Goal: Transaction & Acquisition: Download file/media

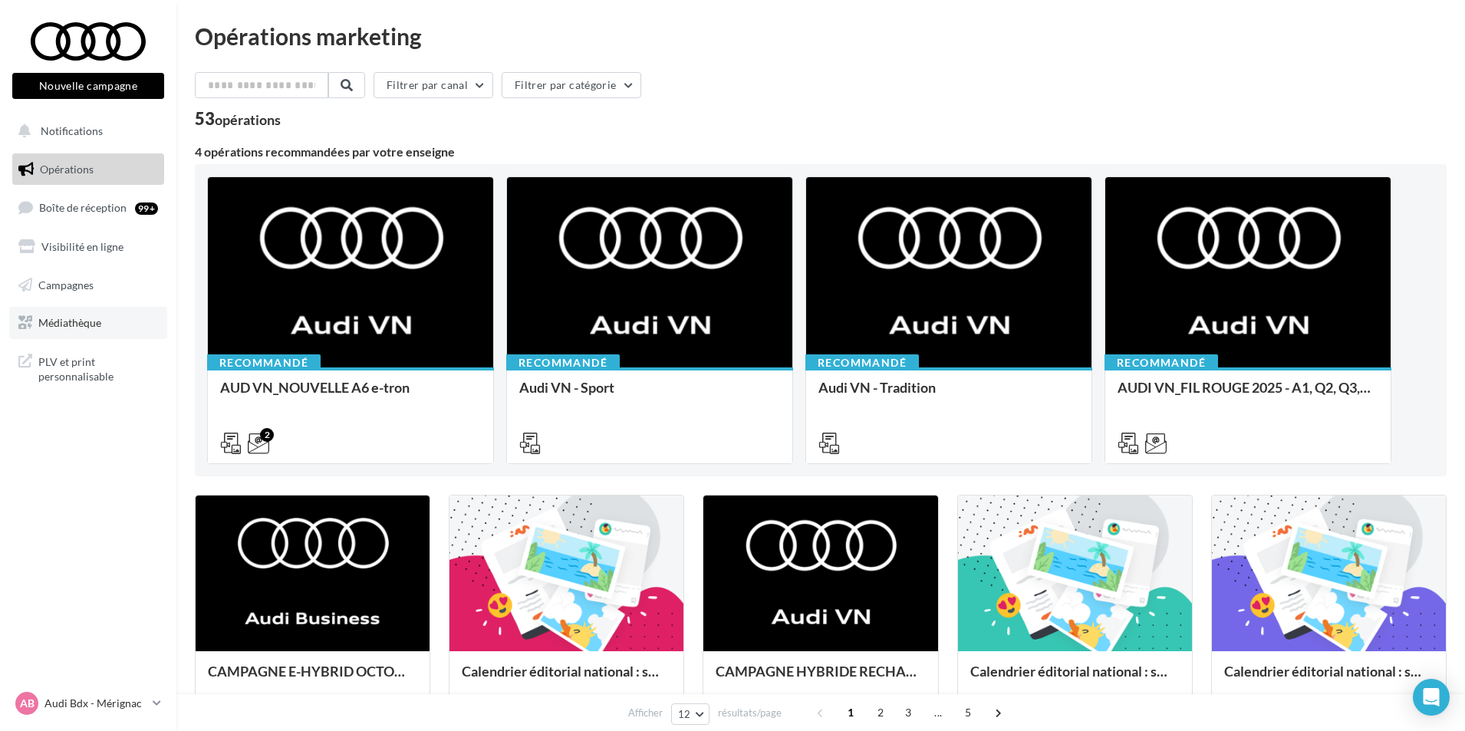
click at [81, 330] on link "Médiathèque" at bounding box center [88, 323] width 158 height 32
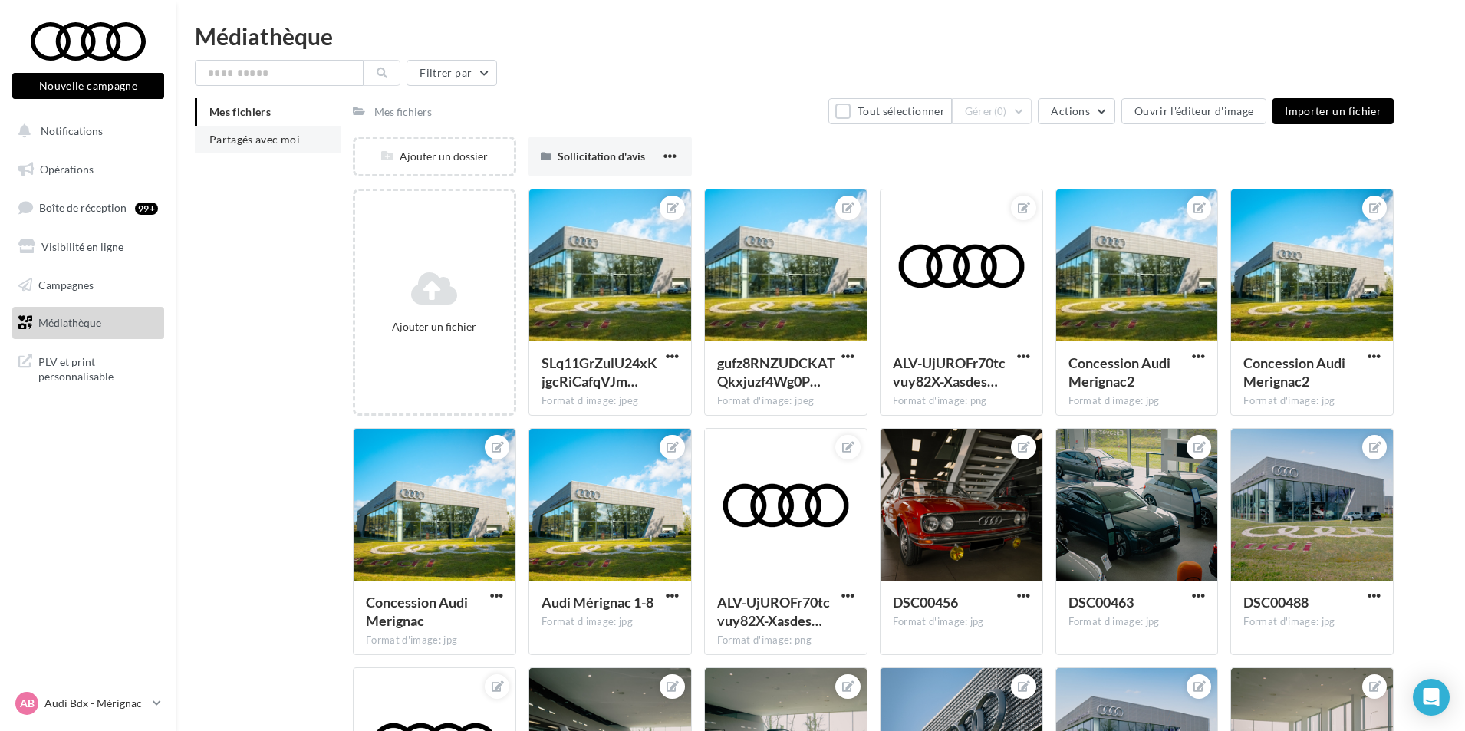
click at [277, 145] on span "Partagés avec moi" at bounding box center [254, 139] width 90 height 13
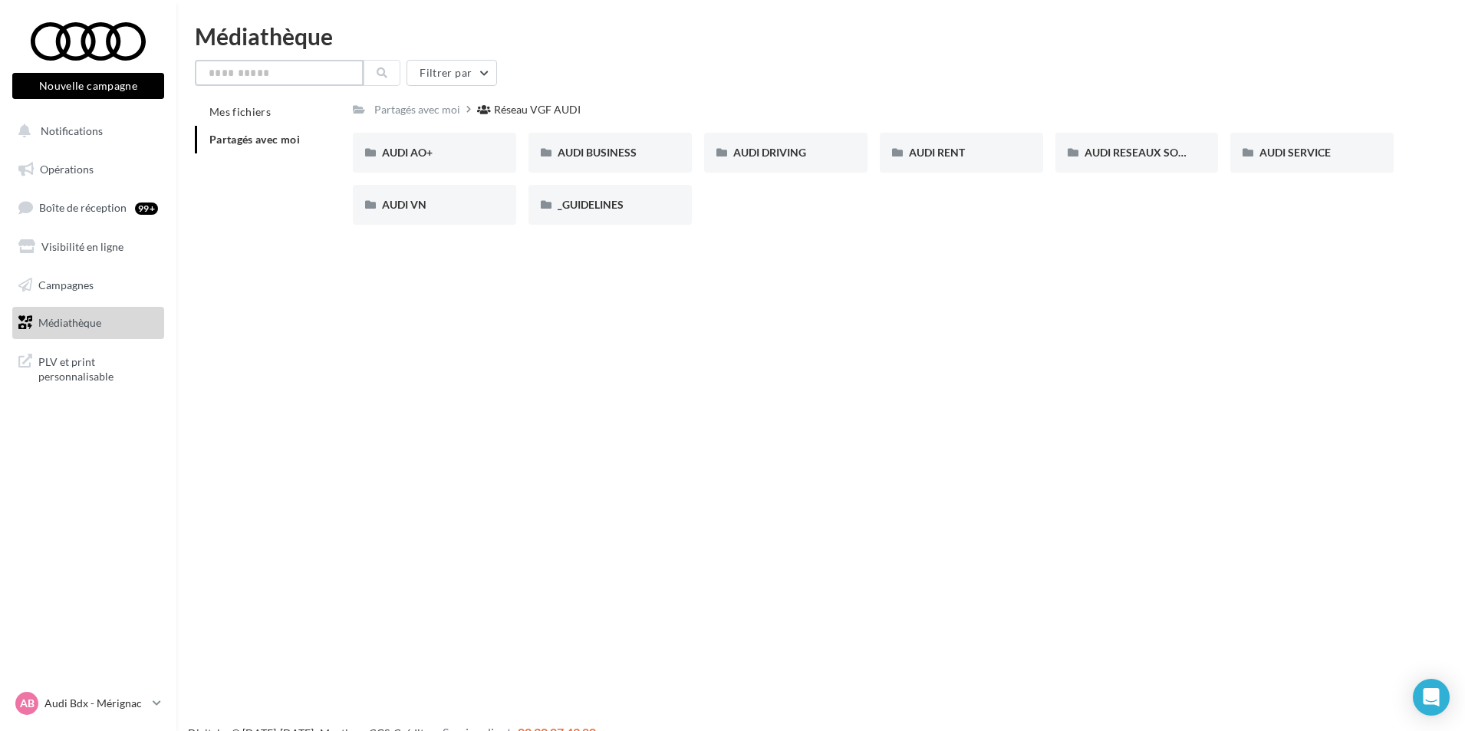
click at [317, 73] on input "text" at bounding box center [279, 73] width 169 height 26
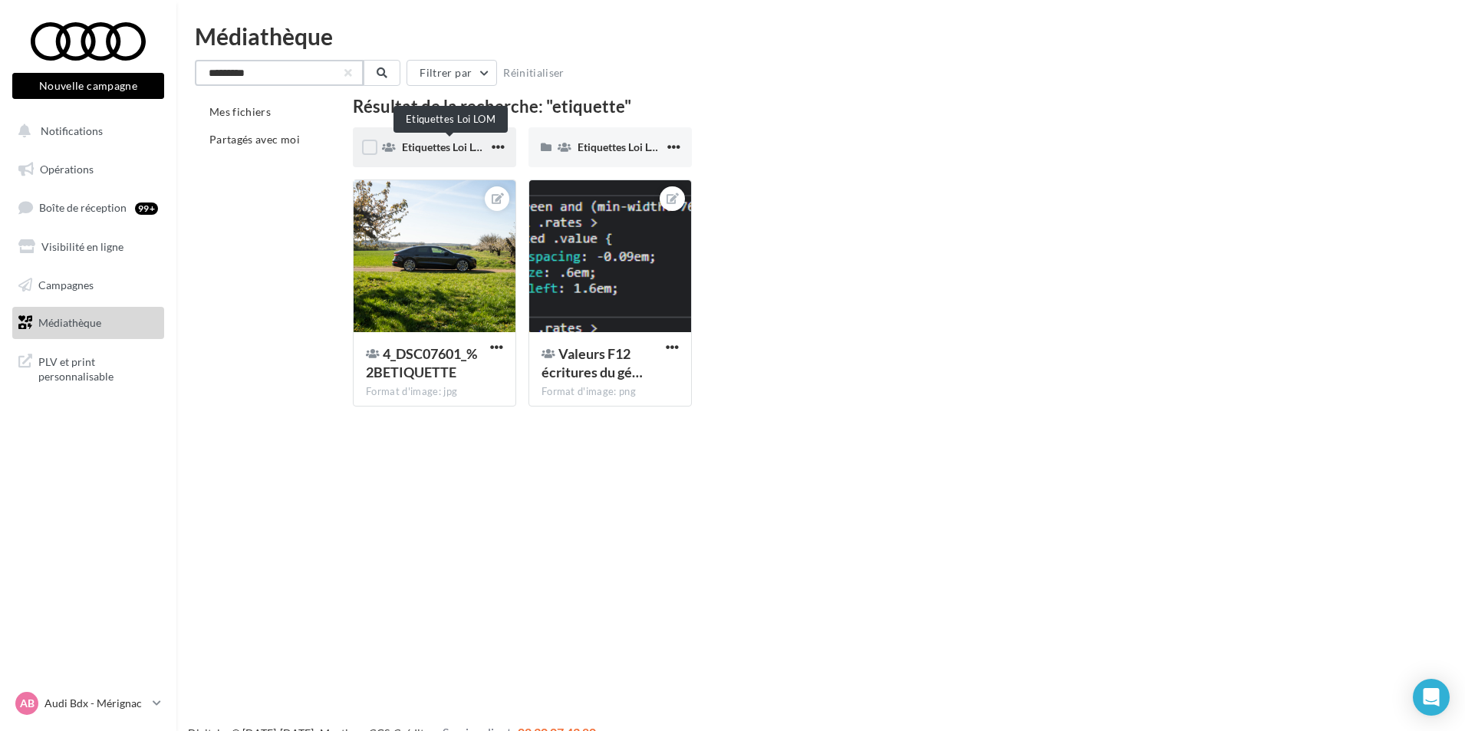
type input "*********"
click at [470, 153] on span "Etiquettes Loi LOM" at bounding box center [447, 146] width 90 height 13
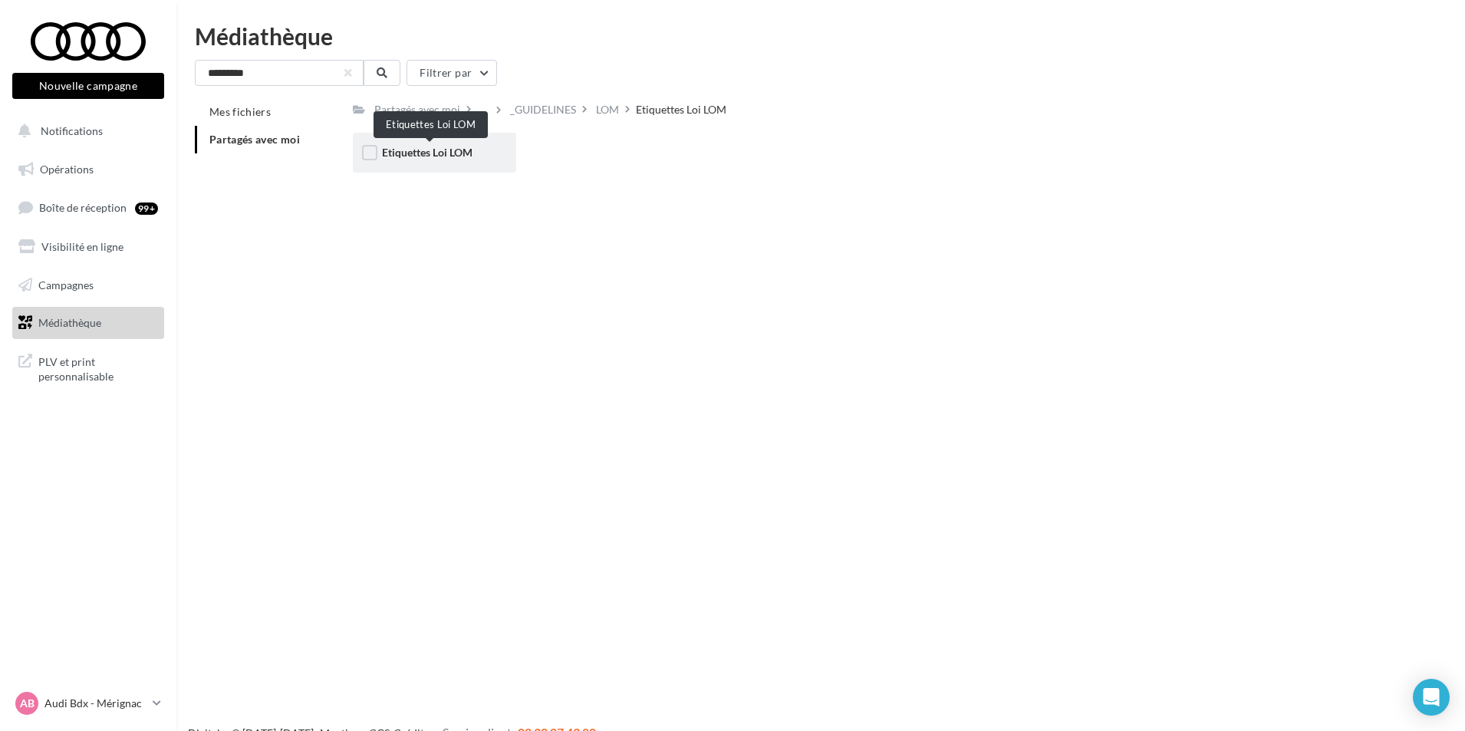
click at [472, 157] on span "Etiquettes Loi LOM" at bounding box center [427, 152] width 90 height 13
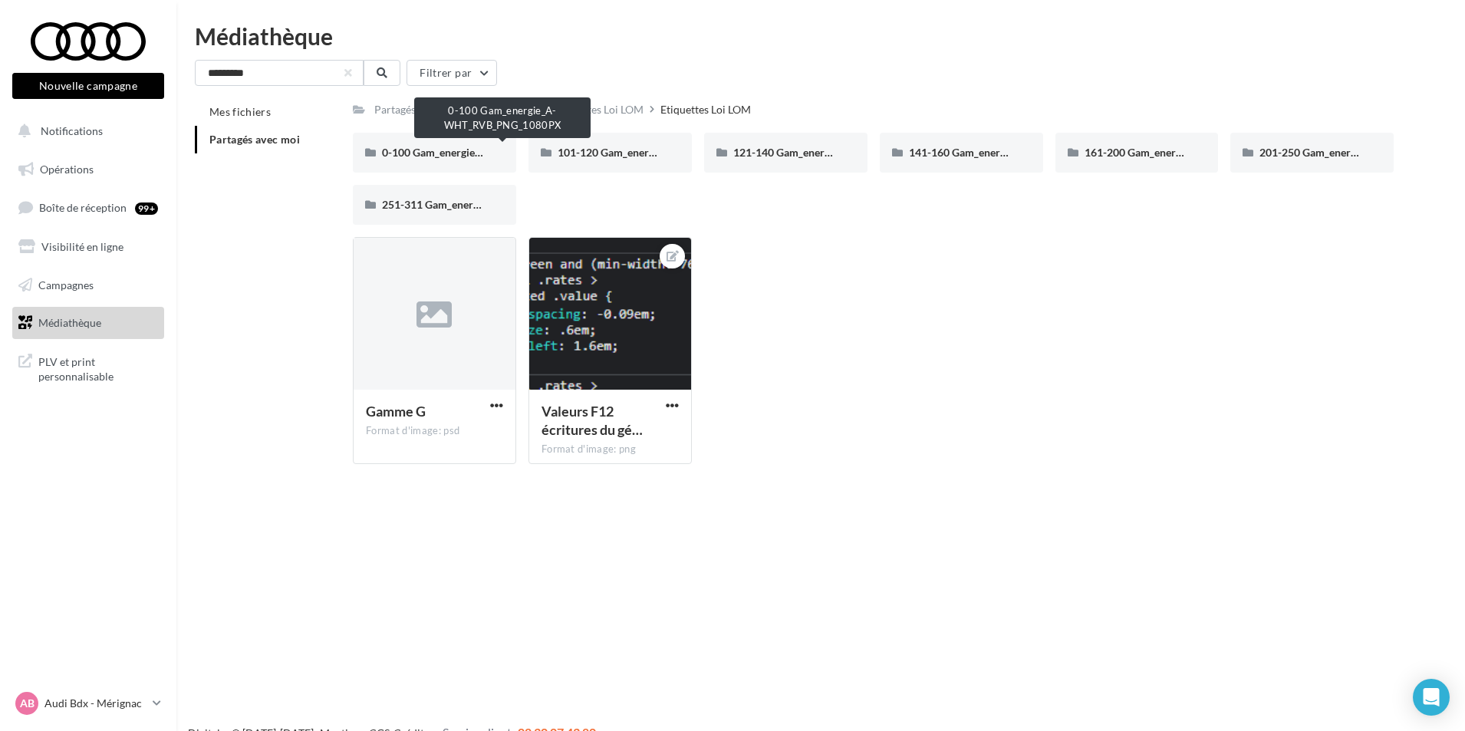
click at [478, 157] on span "0-100 Gam_energie_A-WHT_RVB_PNG_1080PX" at bounding box center [498, 152] width 232 height 13
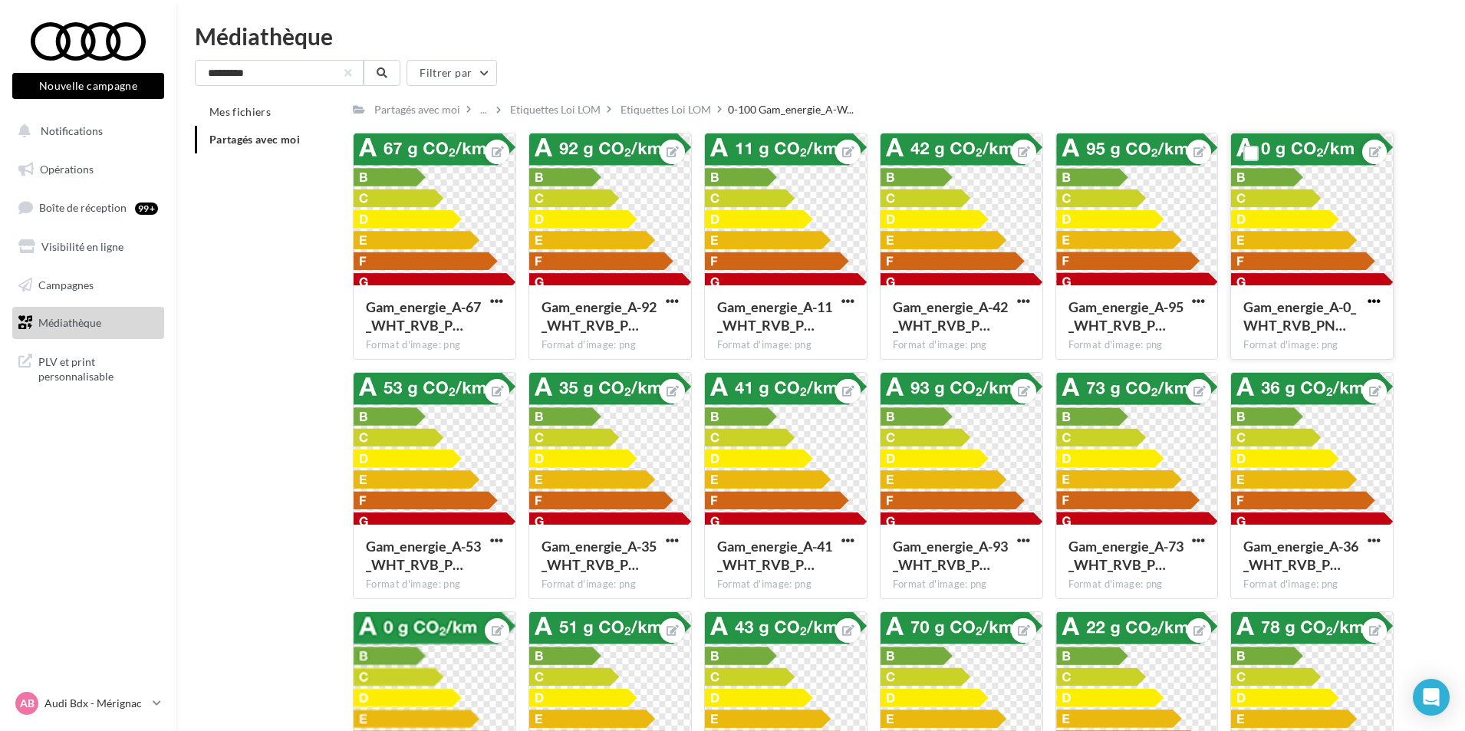
click at [1371, 299] on span "button" at bounding box center [1373, 300] width 13 height 13
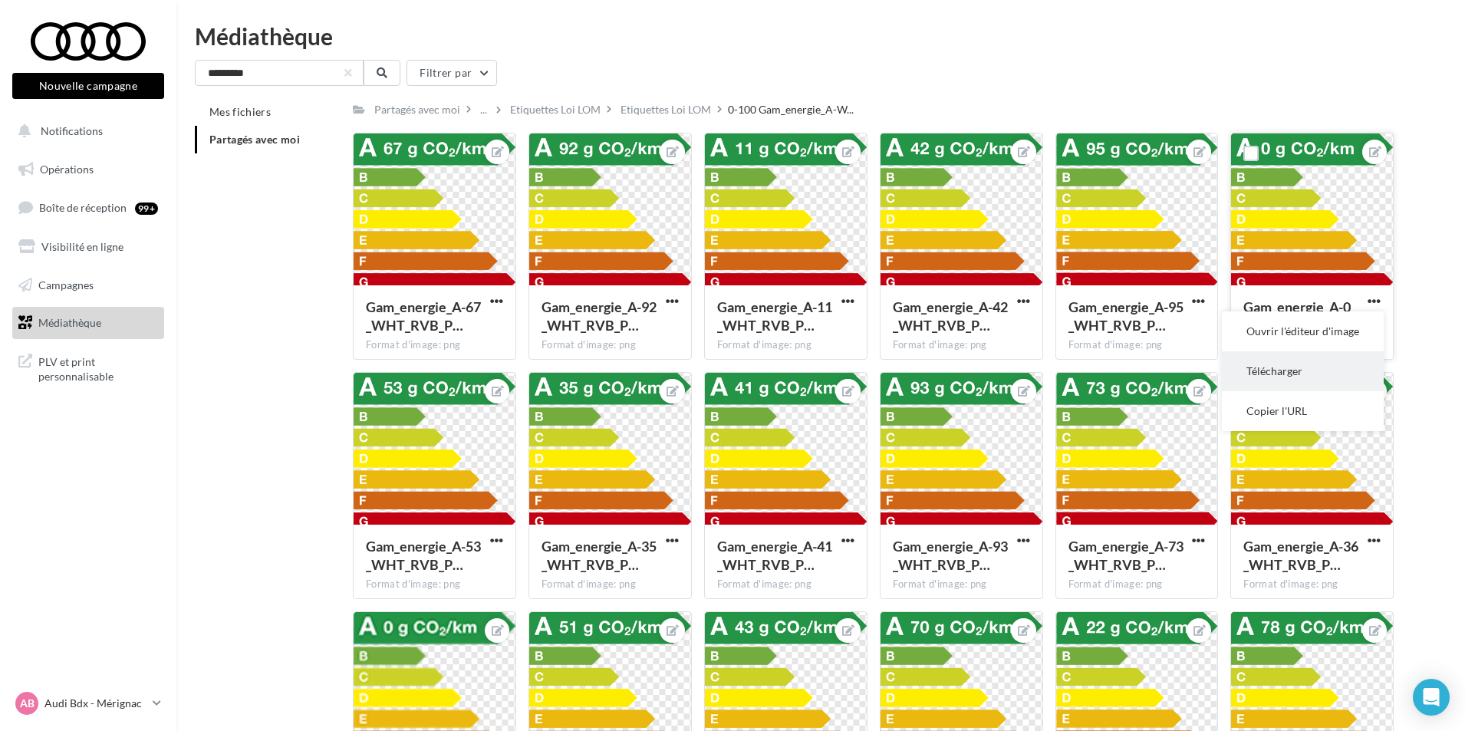
click at [1298, 384] on button "Télécharger" at bounding box center [1302, 371] width 162 height 40
